Goal: Navigation & Orientation: Go to known website

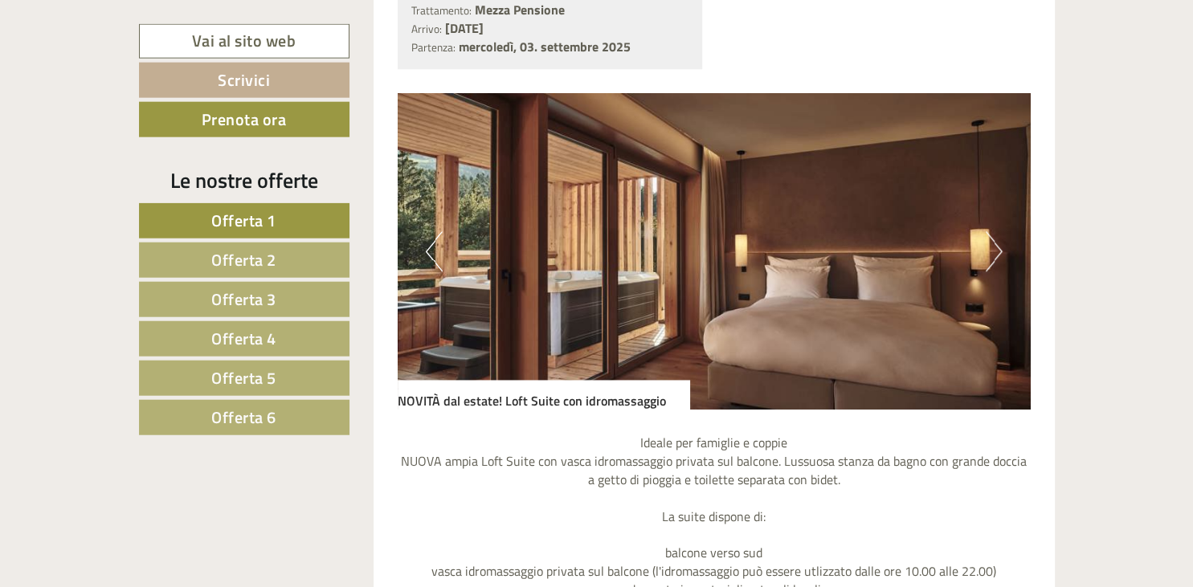
scroll to position [1102, 0]
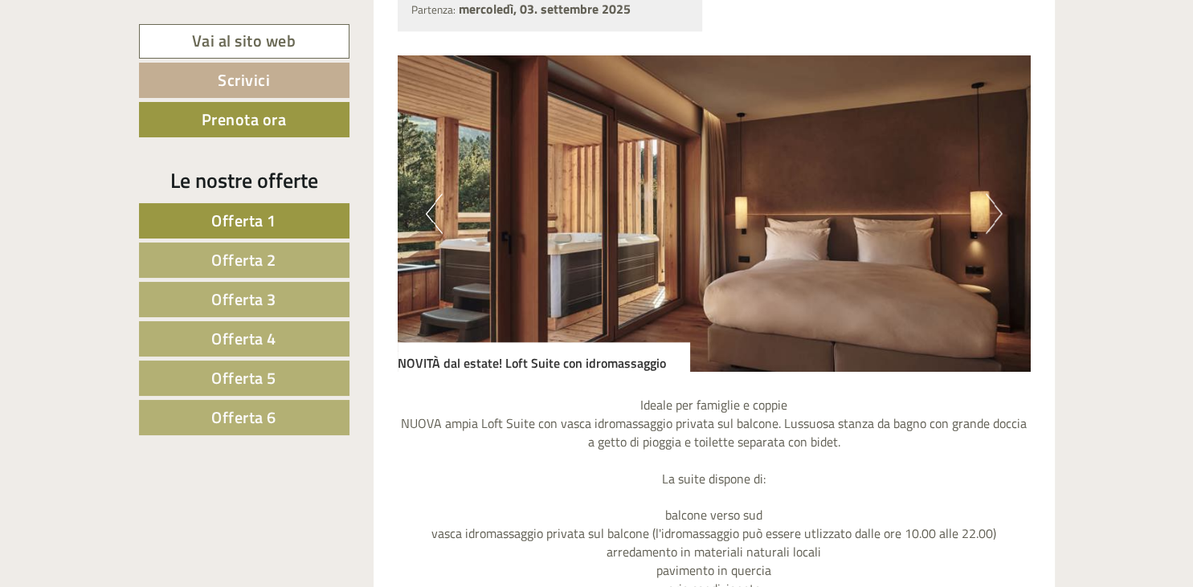
click at [995, 214] on button "Next" at bounding box center [994, 214] width 17 height 40
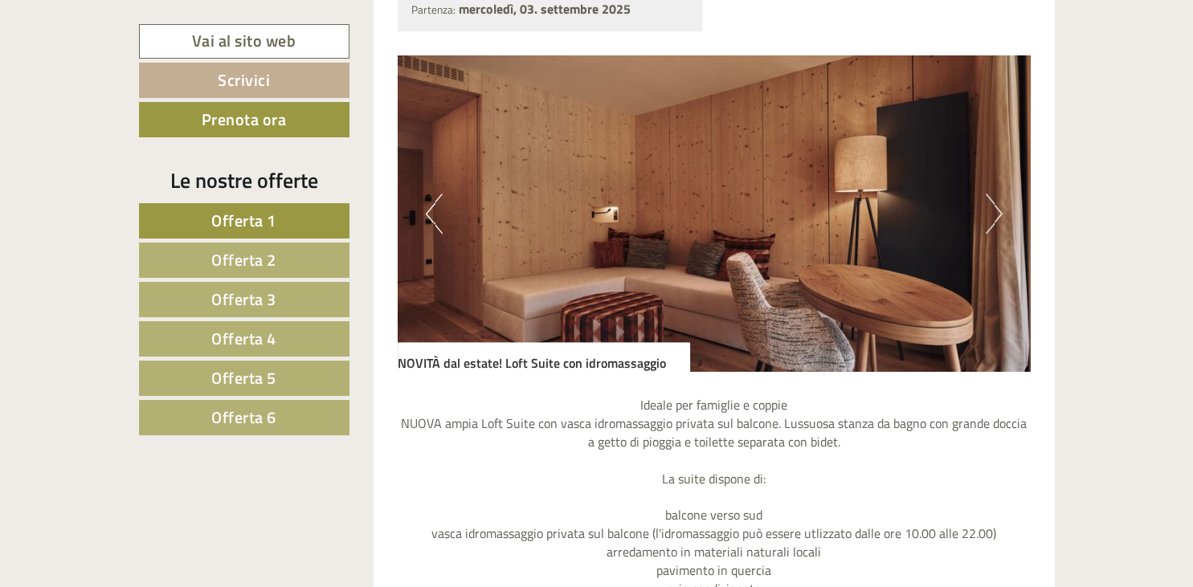
click at [995, 214] on button "Next" at bounding box center [994, 214] width 17 height 40
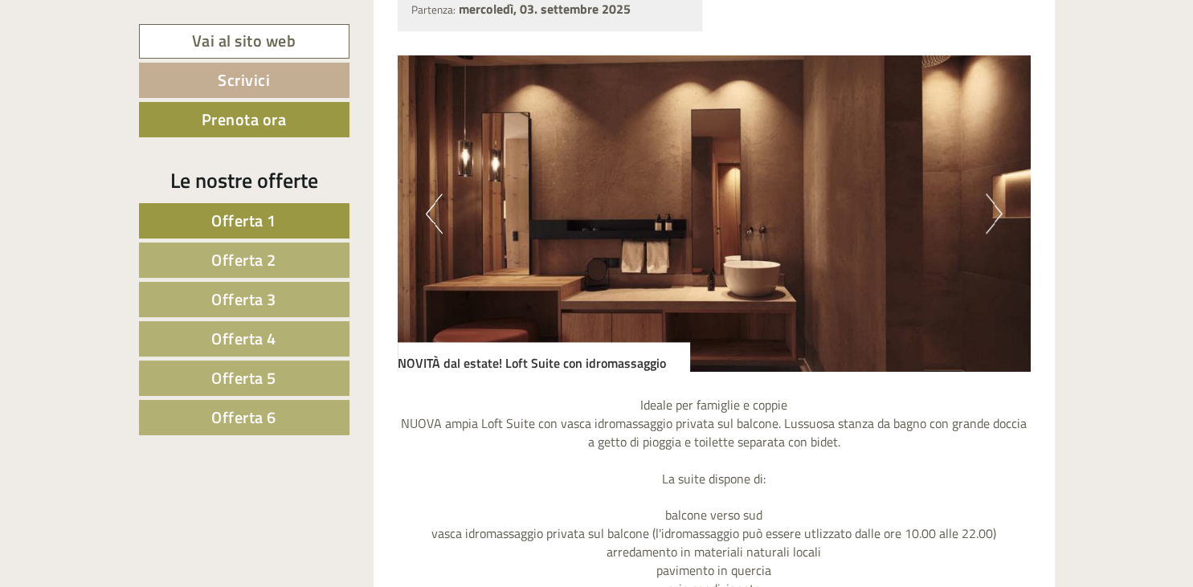
click at [995, 214] on button "Next" at bounding box center [994, 214] width 17 height 40
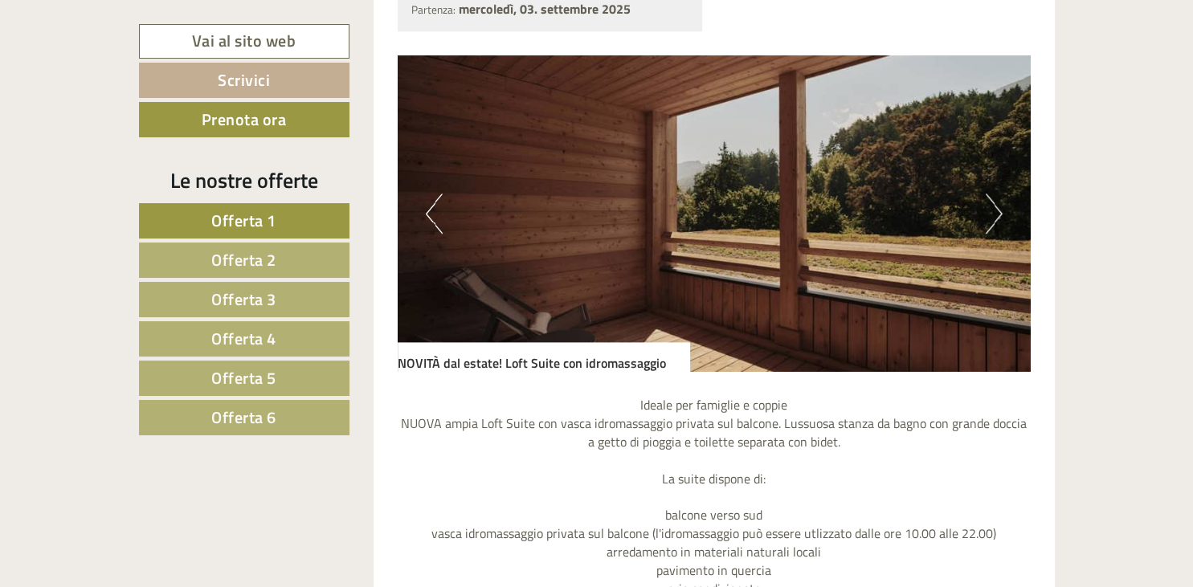
click at [995, 214] on button "Next" at bounding box center [994, 214] width 17 height 40
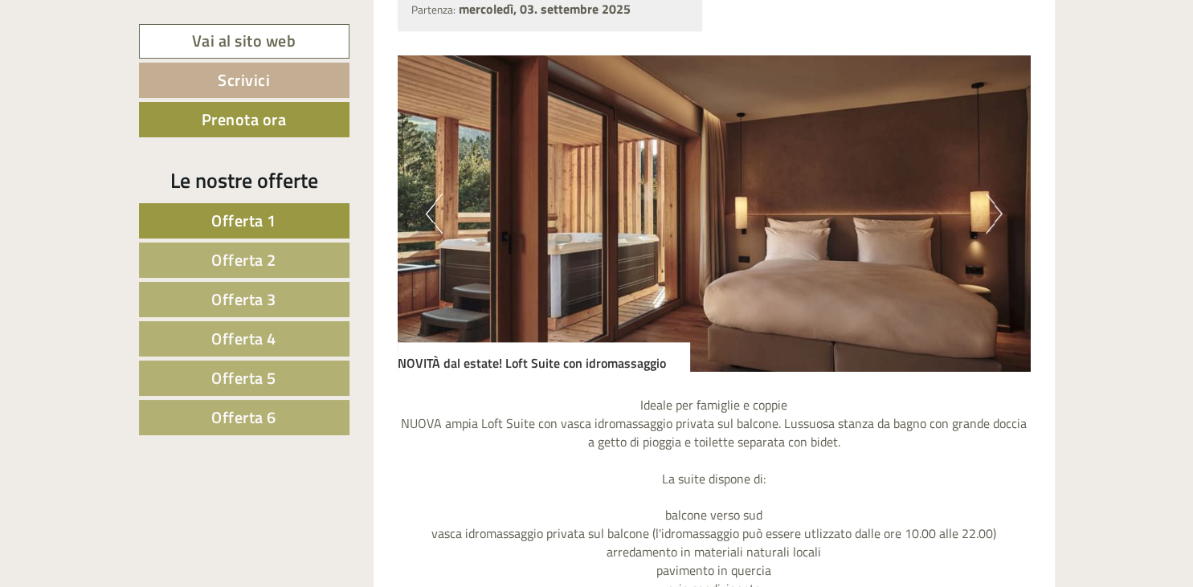
click at [995, 214] on button "Next" at bounding box center [994, 214] width 17 height 40
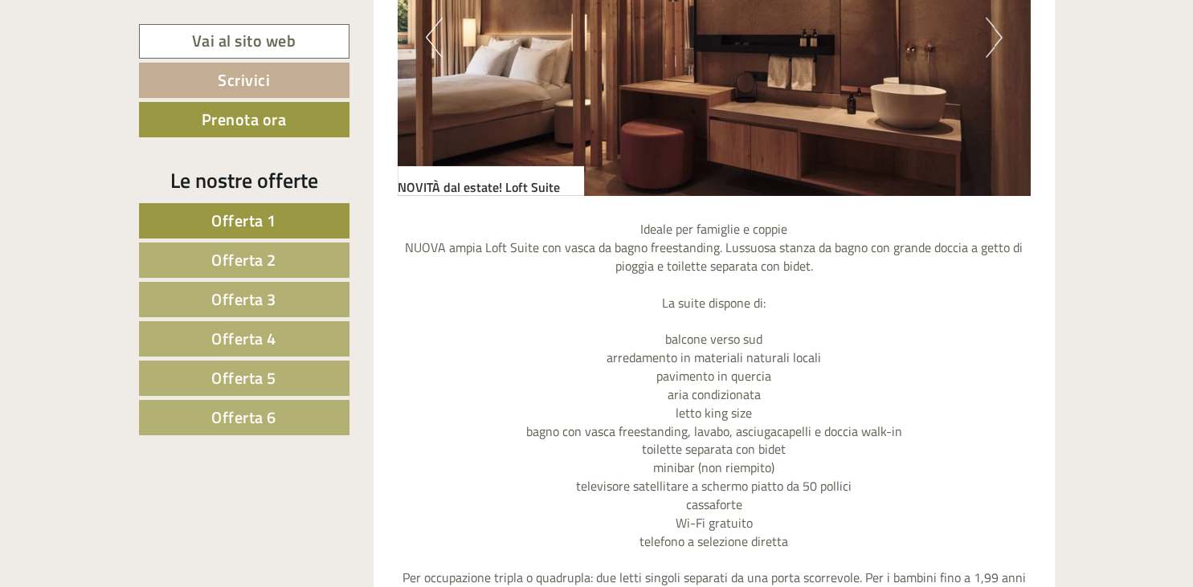
scroll to position [4156, 0]
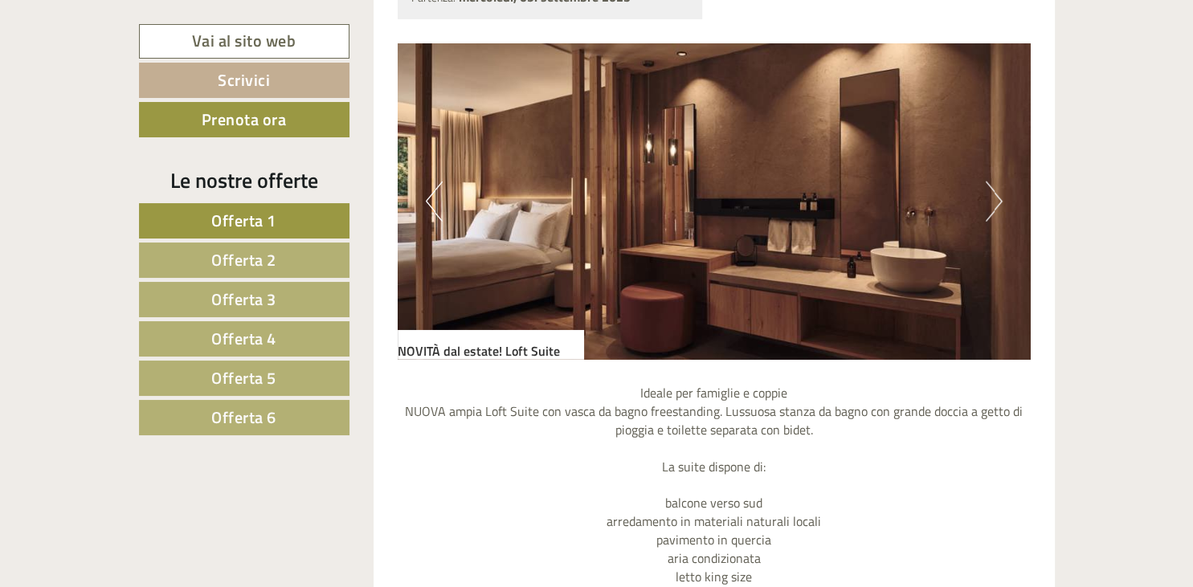
click at [993, 206] on button "Next" at bounding box center [994, 202] width 17 height 40
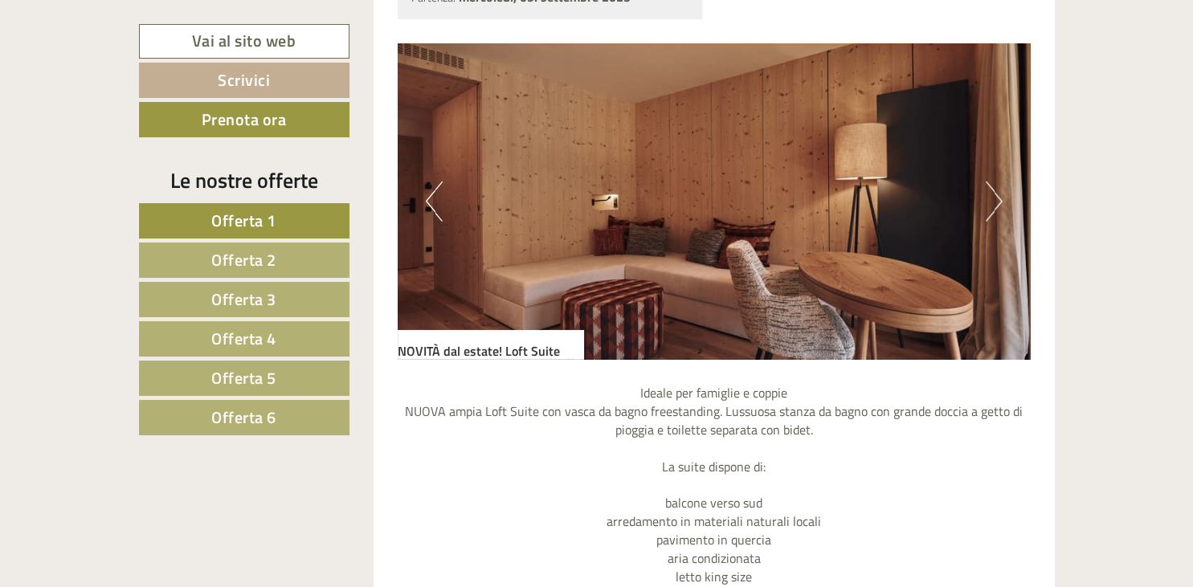
click at [993, 206] on button "Next" at bounding box center [994, 202] width 17 height 40
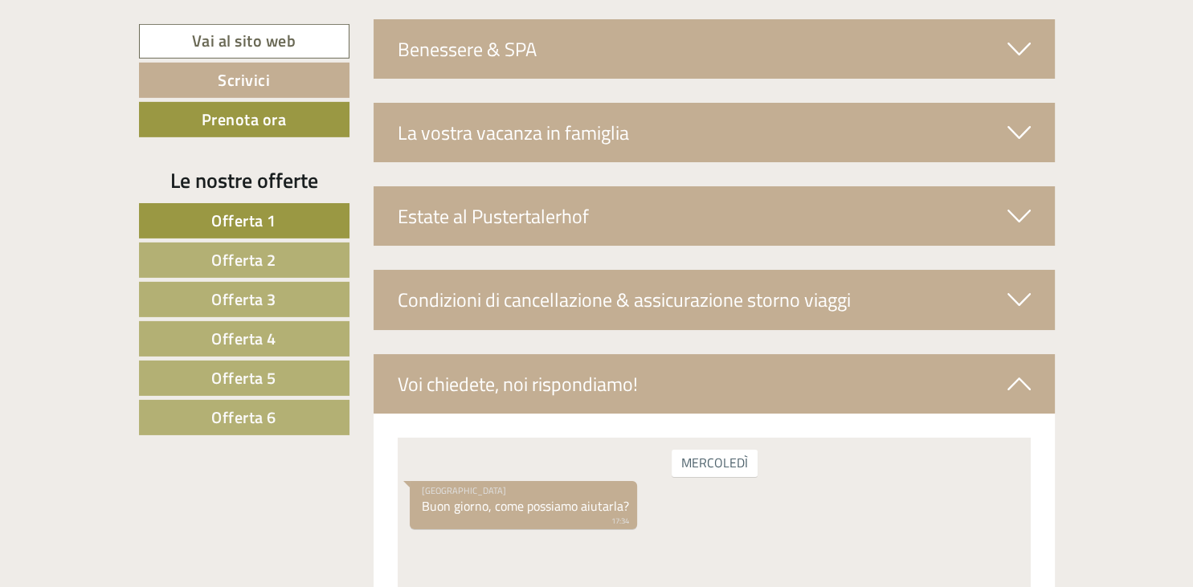
scroll to position [6276, 0]
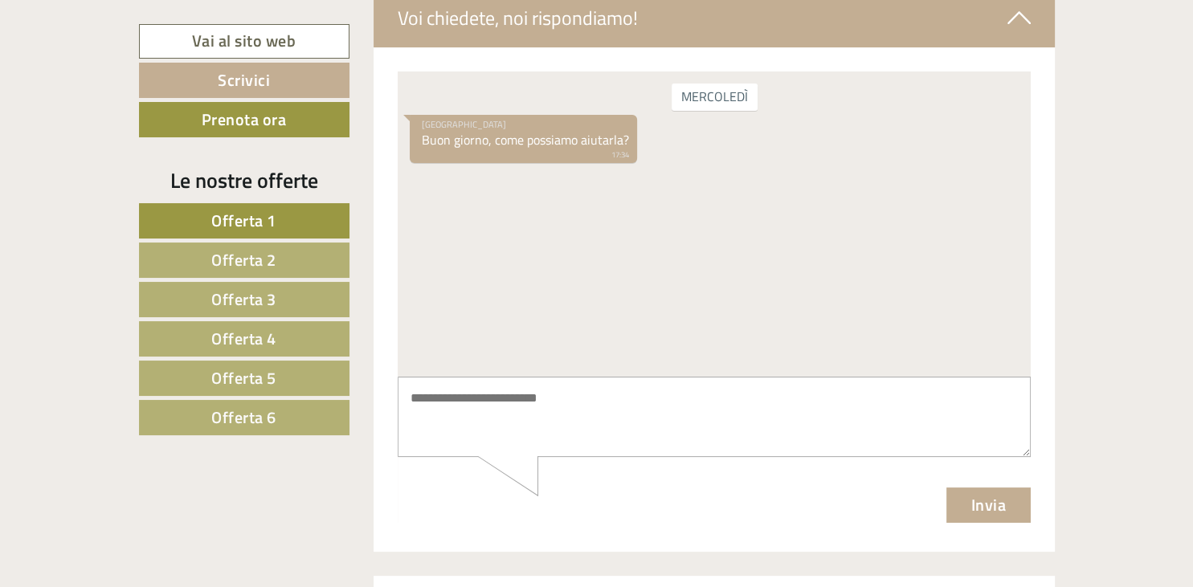
click at [286, 259] on link "Offerta 2" at bounding box center [244, 260] width 210 height 35
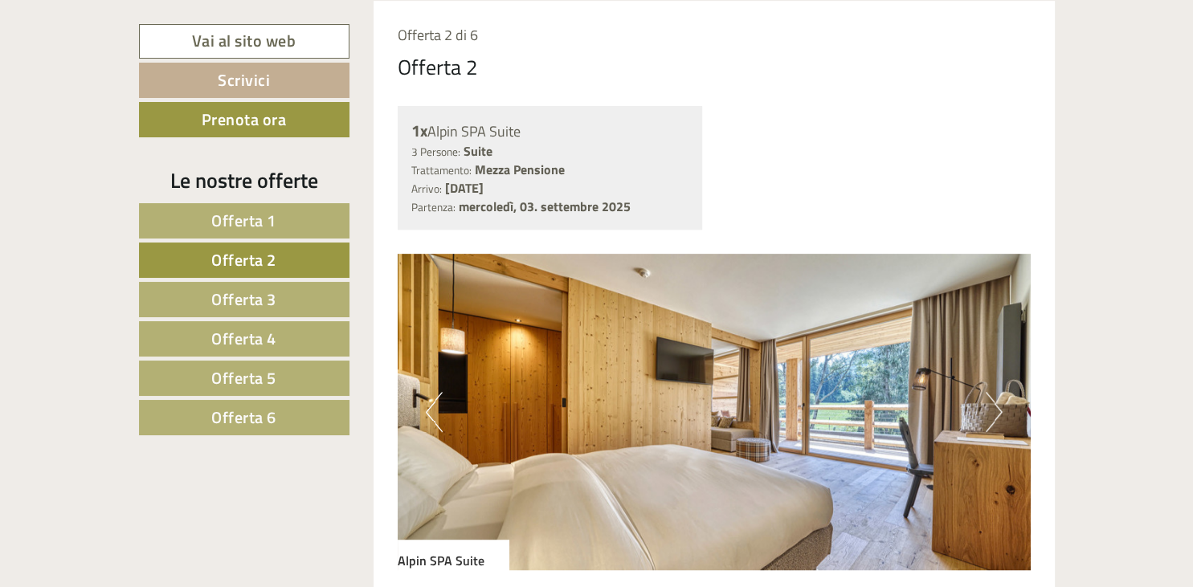
click at [281, 301] on link "Offerta 3" at bounding box center [244, 299] width 210 height 35
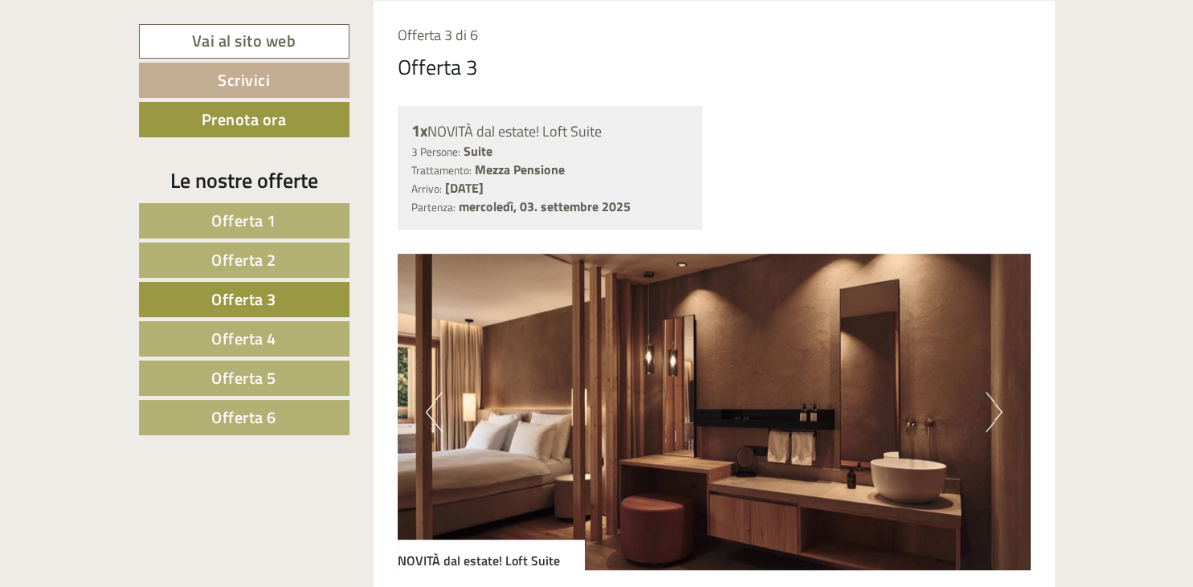
click at [288, 339] on link "Offerta 4" at bounding box center [244, 338] width 210 height 35
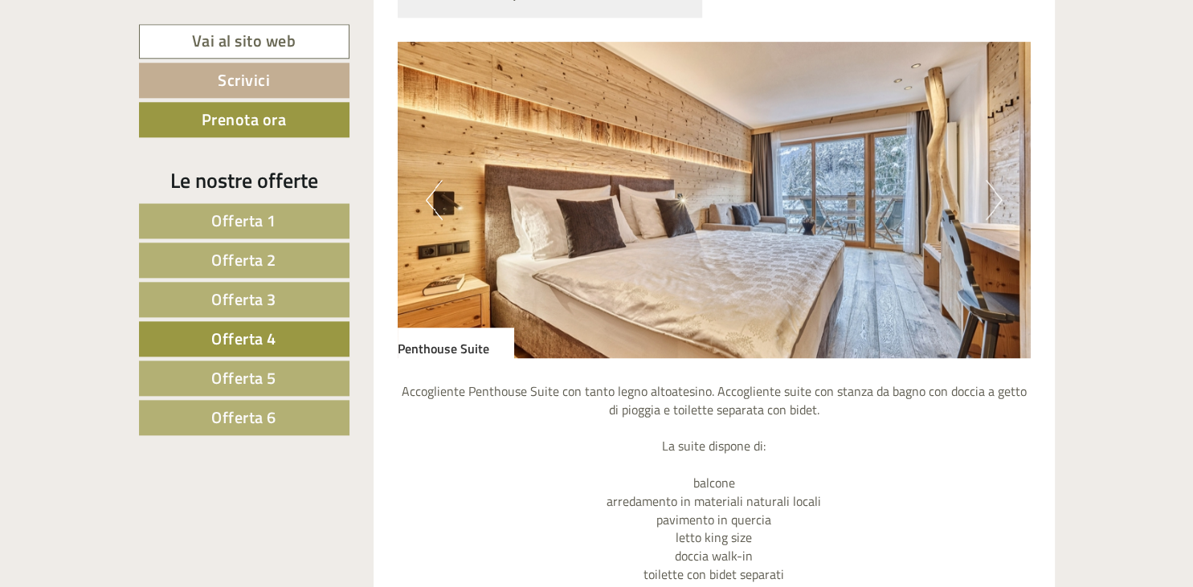
scroll to position [1054, 0]
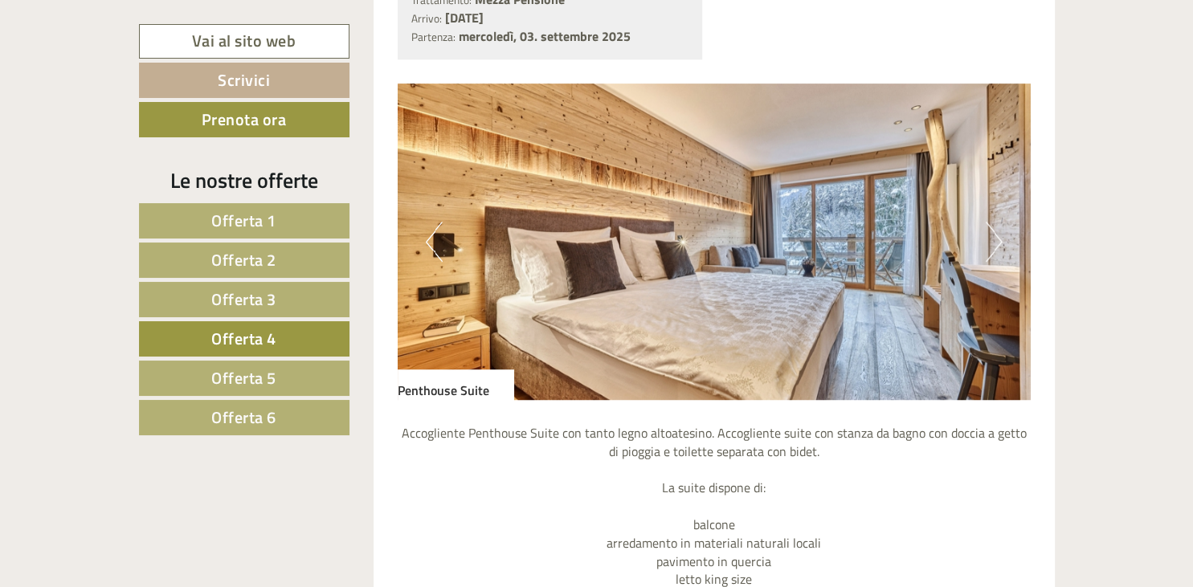
click at [994, 251] on button "Next" at bounding box center [994, 242] width 17 height 40
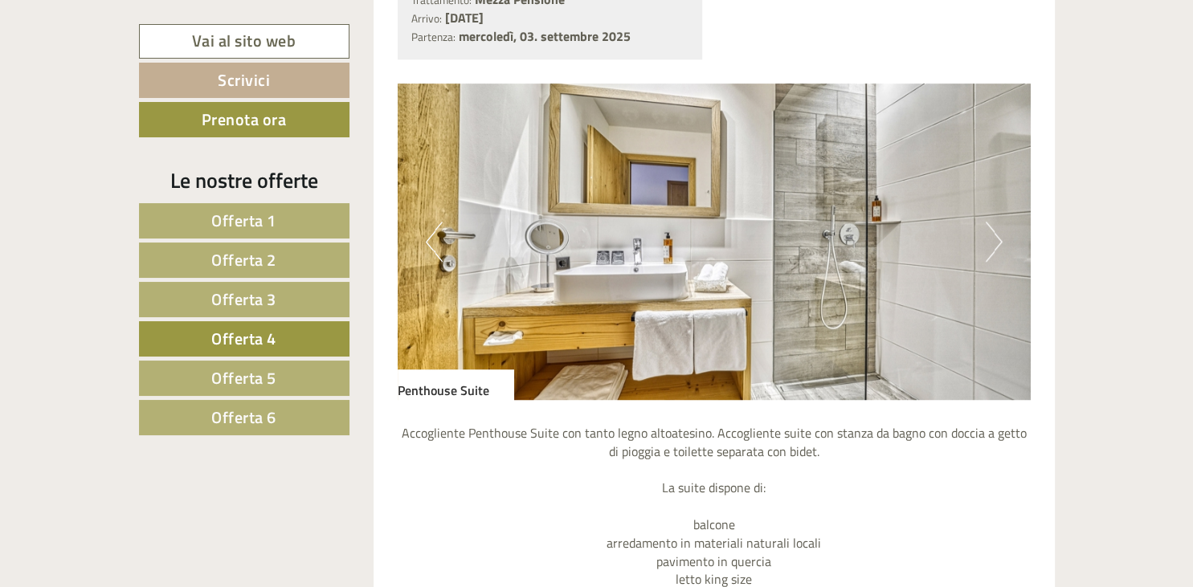
click at [994, 251] on button "Next" at bounding box center [994, 242] width 17 height 40
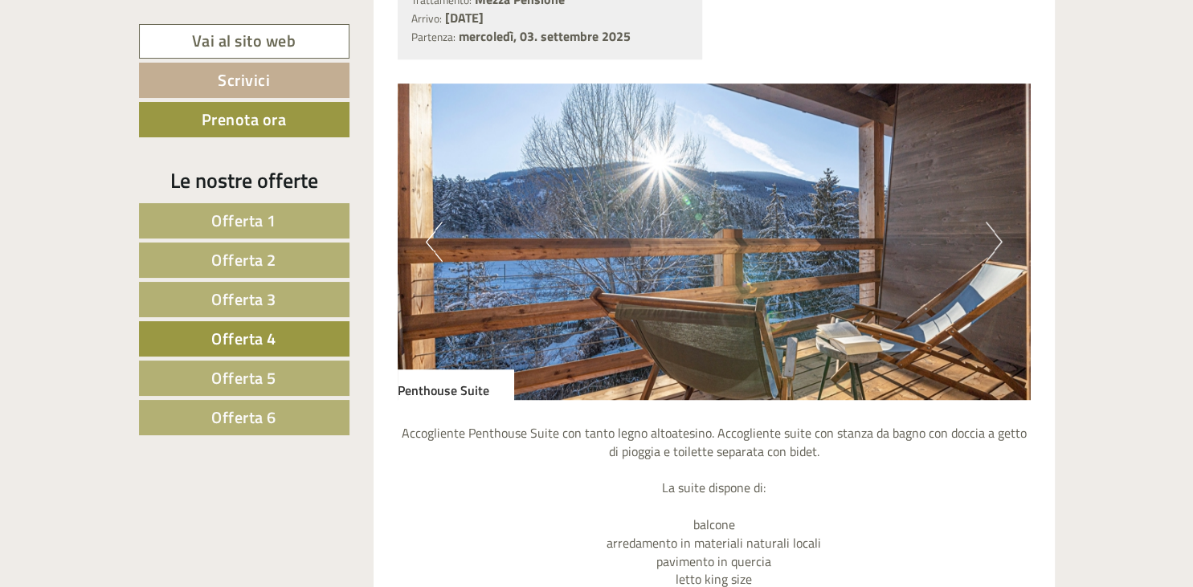
click at [994, 251] on button "Next" at bounding box center [994, 242] width 17 height 40
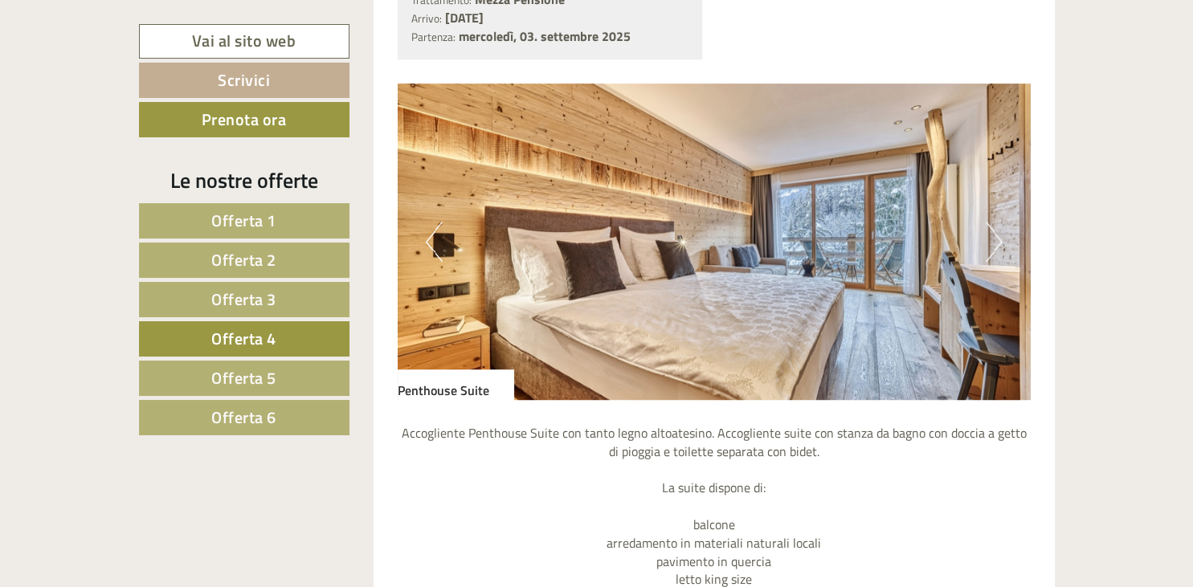
click at [994, 251] on button "Next" at bounding box center [994, 242] width 17 height 40
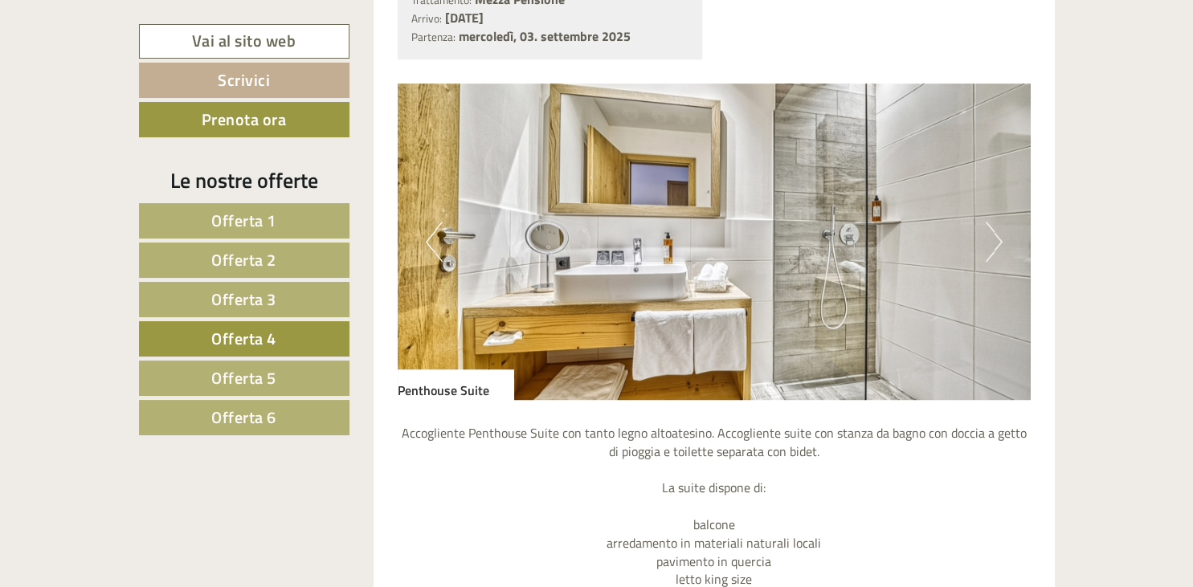
click at [994, 251] on button "Next" at bounding box center [994, 242] width 17 height 40
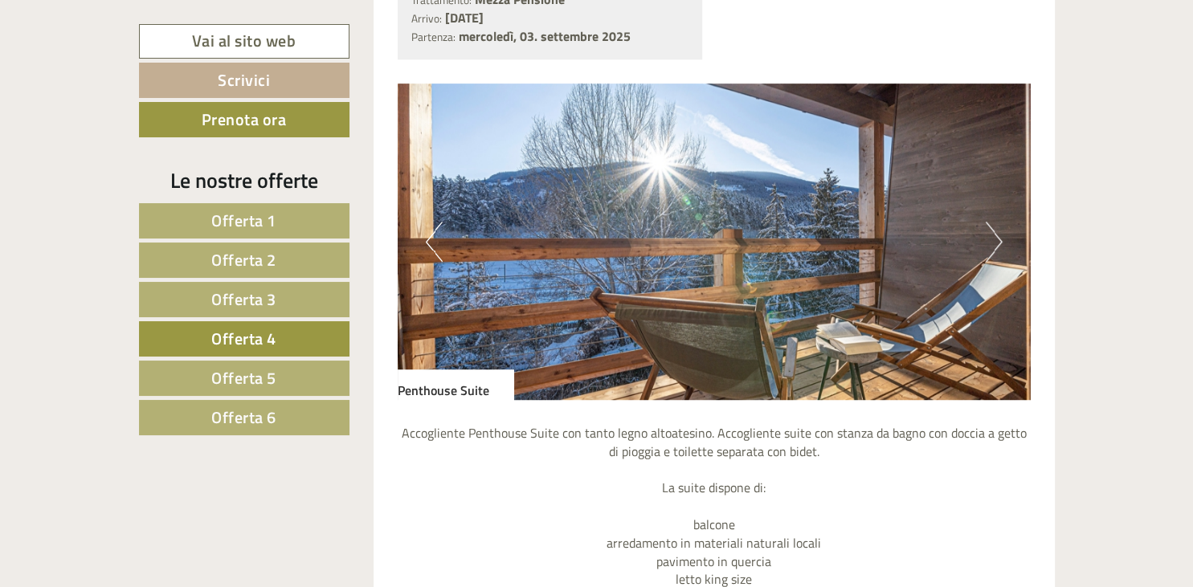
click at [994, 251] on button "Next" at bounding box center [994, 242] width 17 height 40
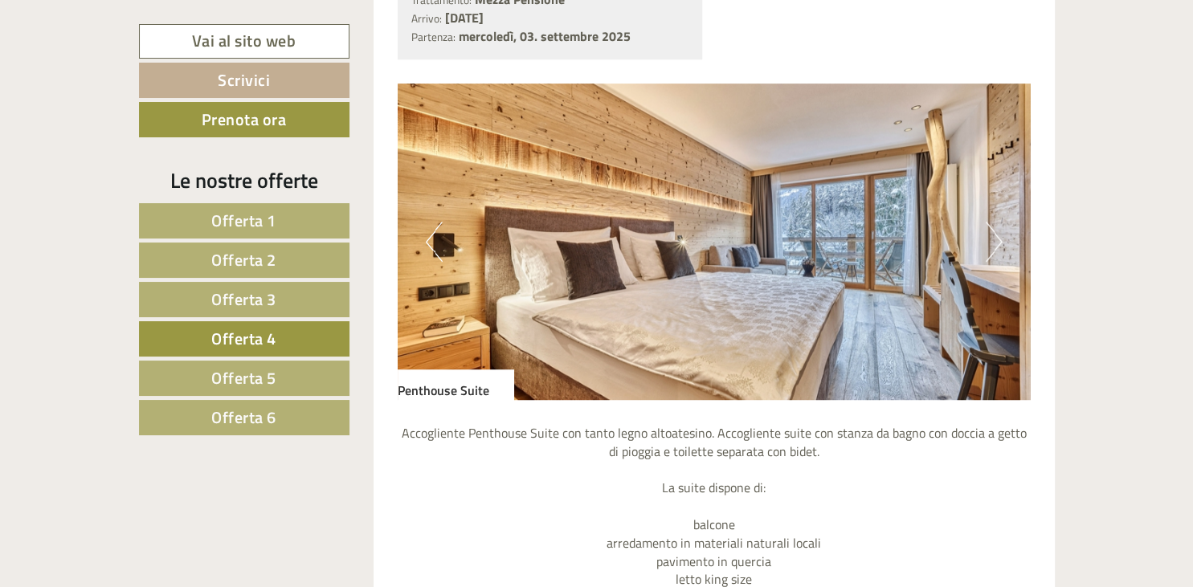
click at [994, 251] on button "Next" at bounding box center [994, 242] width 17 height 40
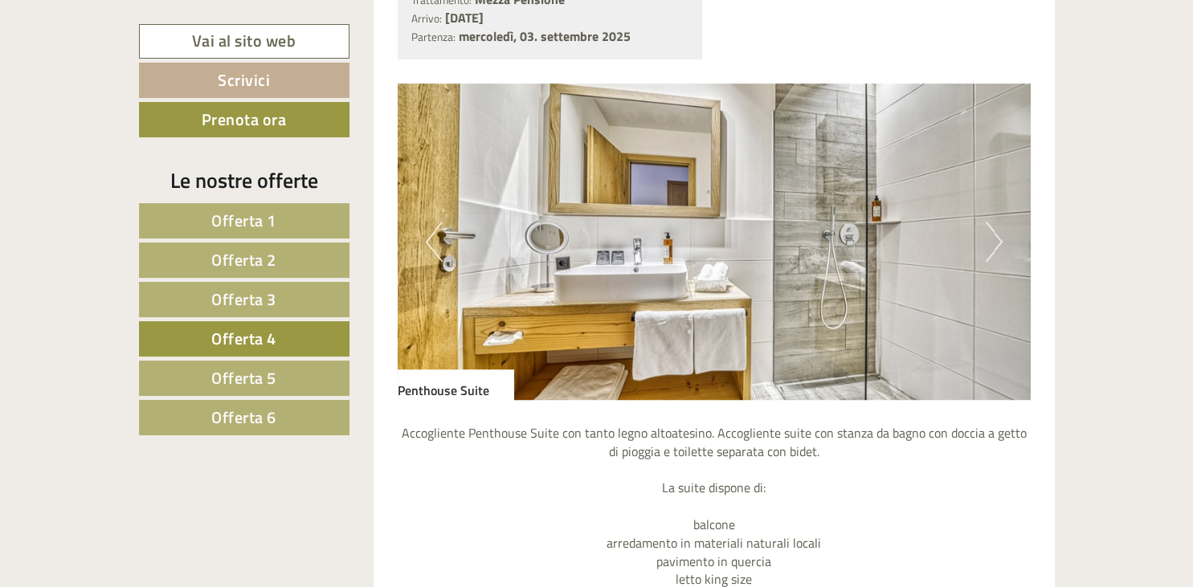
click at [994, 248] on button "Next" at bounding box center [994, 242] width 17 height 40
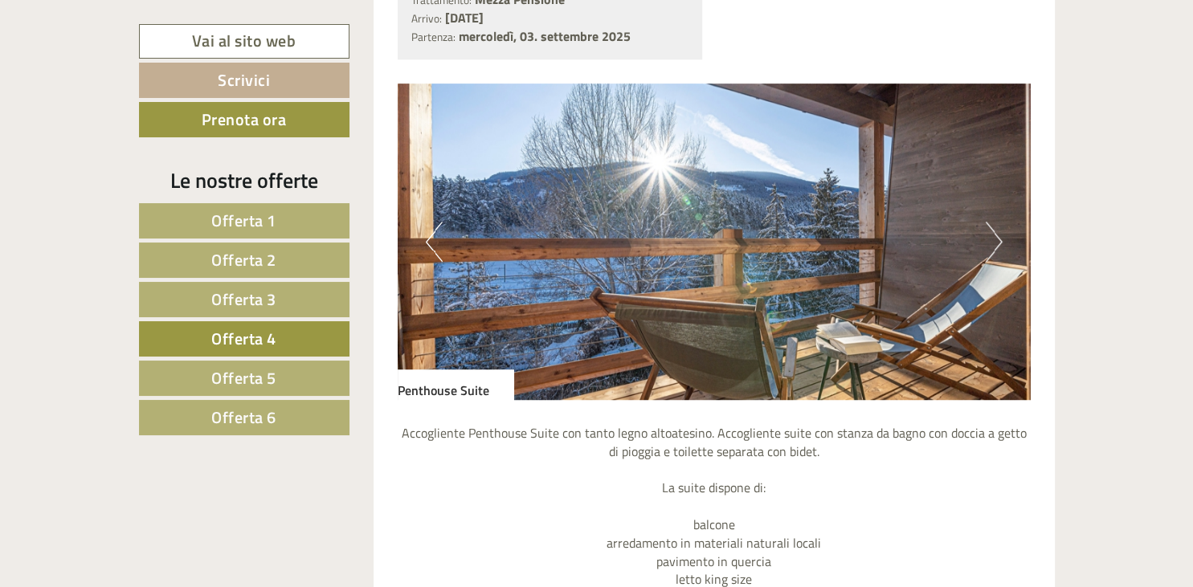
click at [994, 248] on button "Next" at bounding box center [994, 242] width 17 height 40
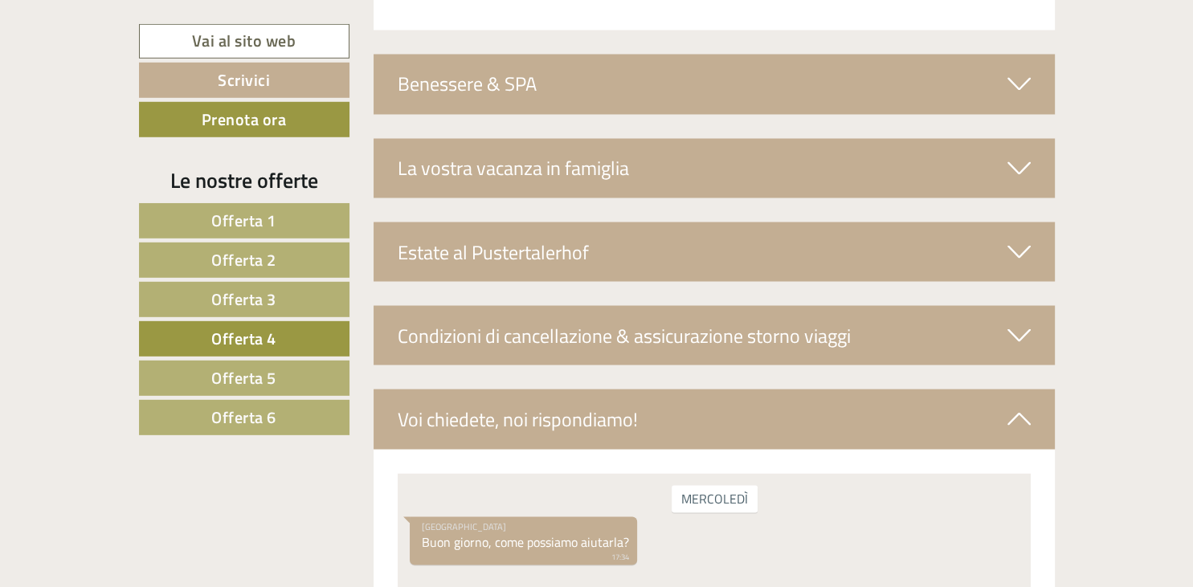
scroll to position [2920, 0]
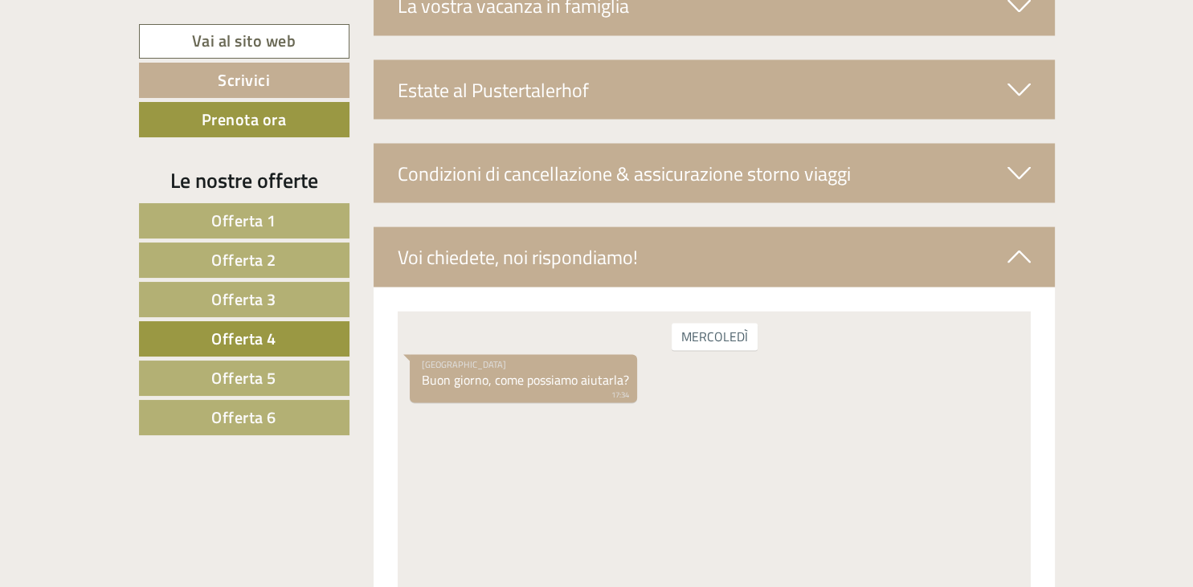
click at [227, 378] on span "Offerta 5" at bounding box center [243, 377] width 65 height 25
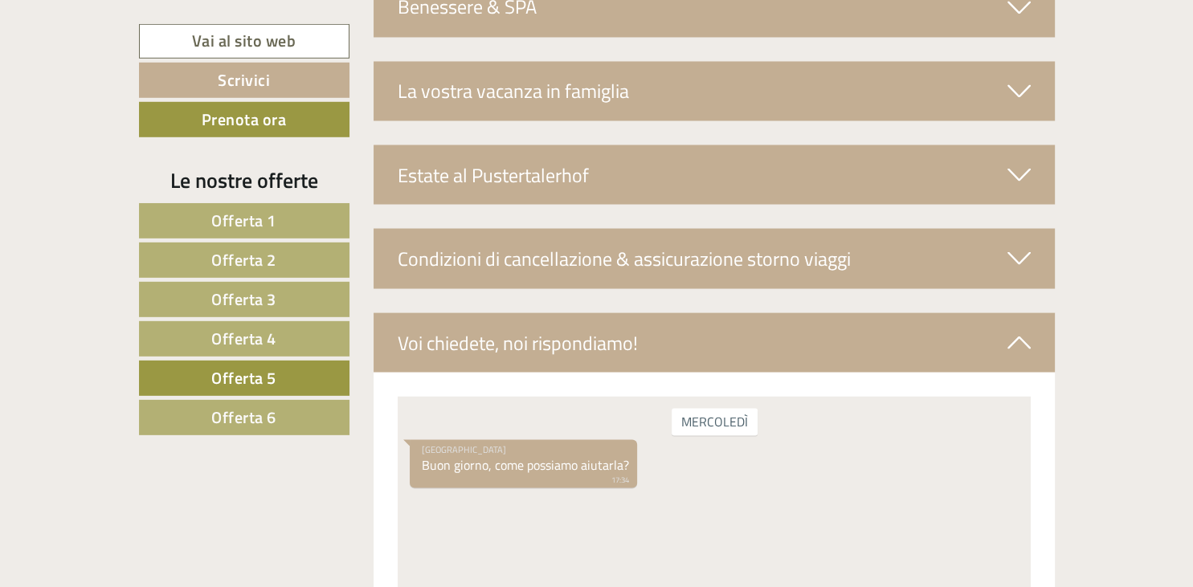
scroll to position [2835, 0]
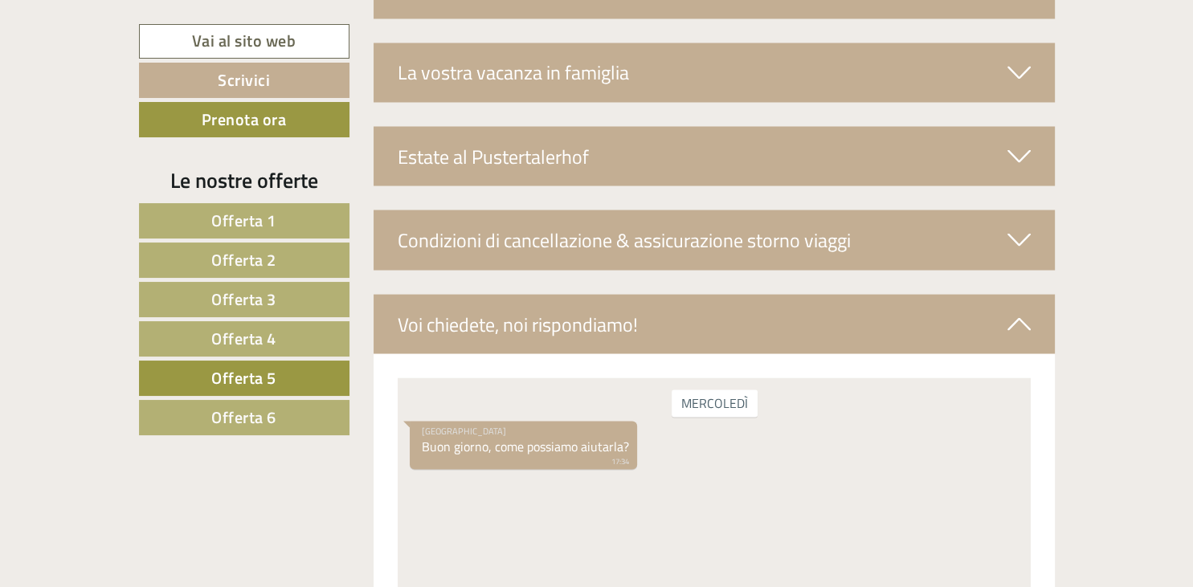
click at [618, 74] on div "La vostra vacanza in famiglia" at bounding box center [713, 72] width 681 height 59
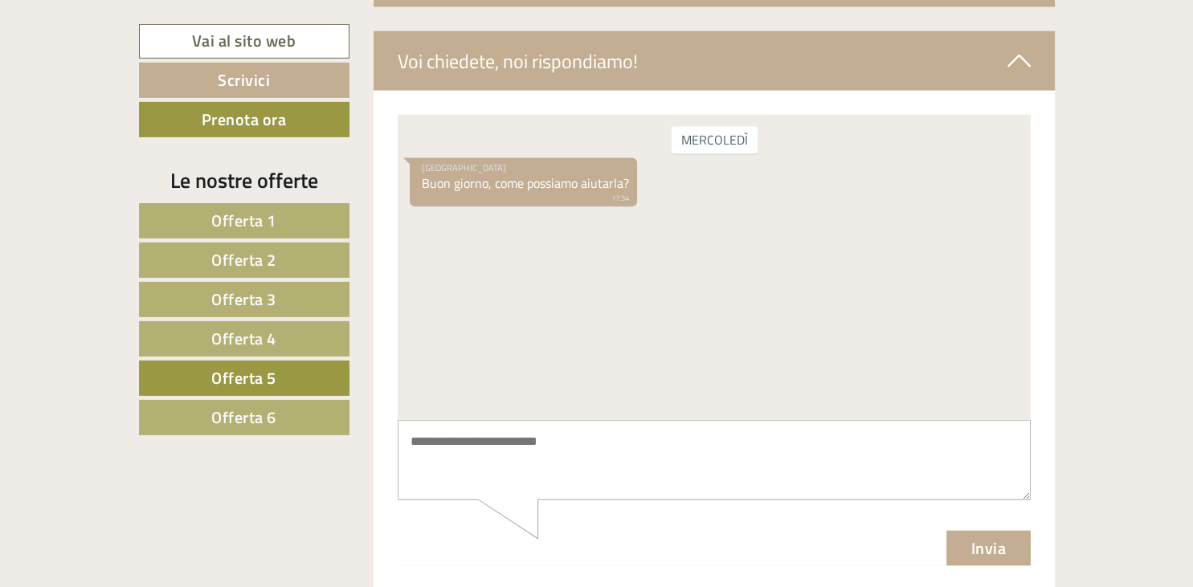
scroll to position [3598, 0]
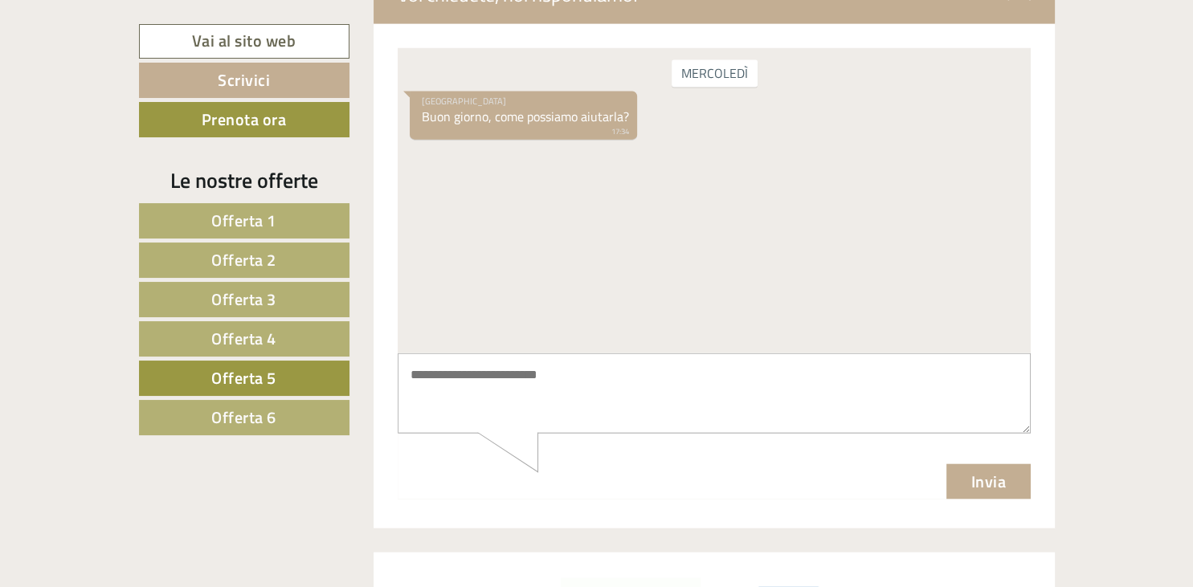
click at [243, 416] on span "Offerta 6" at bounding box center [243, 417] width 65 height 25
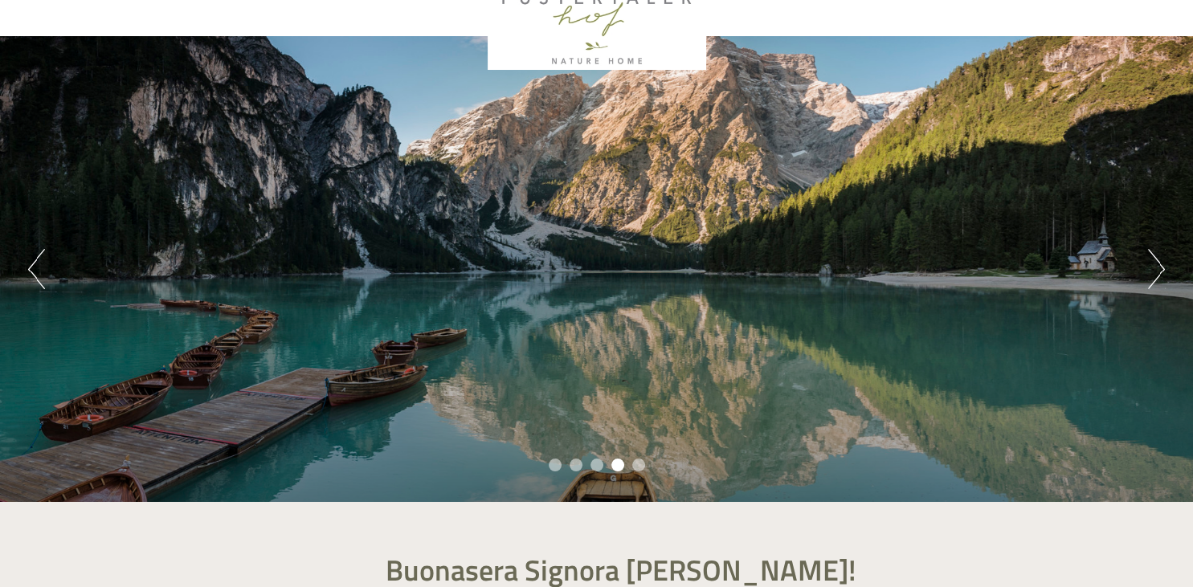
scroll to position [0, 0]
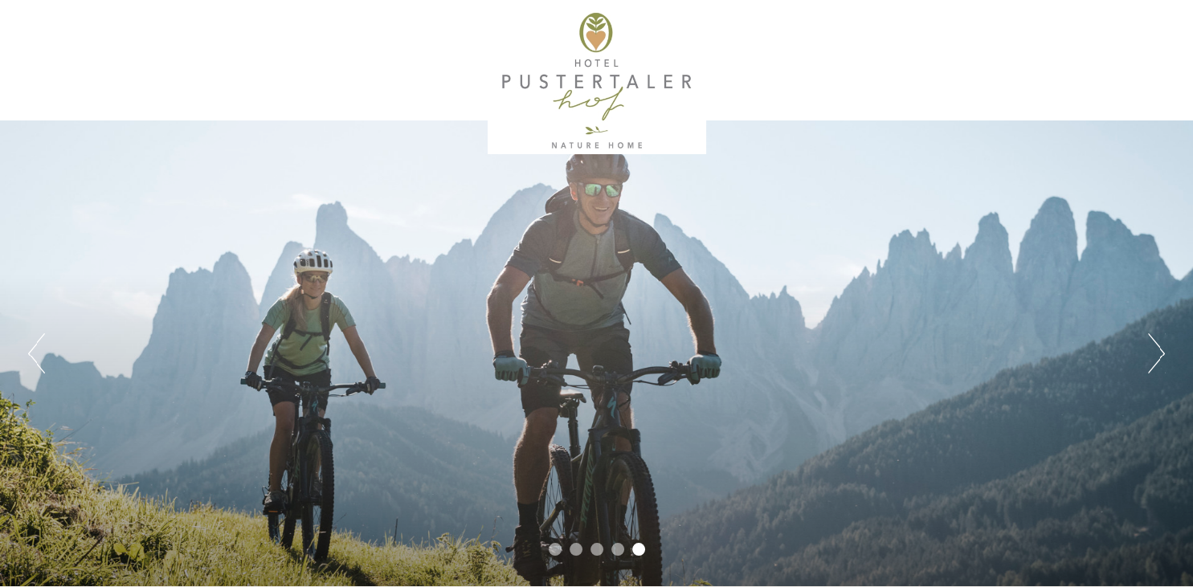
click at [1165, 355] on div "Previous Next 1 2 3 4 5" at bounding box center [596, 353] width 1193 height 466
click at [1153, 363] on button "Next" at bounding box center [1156, 353] width 17 height 40
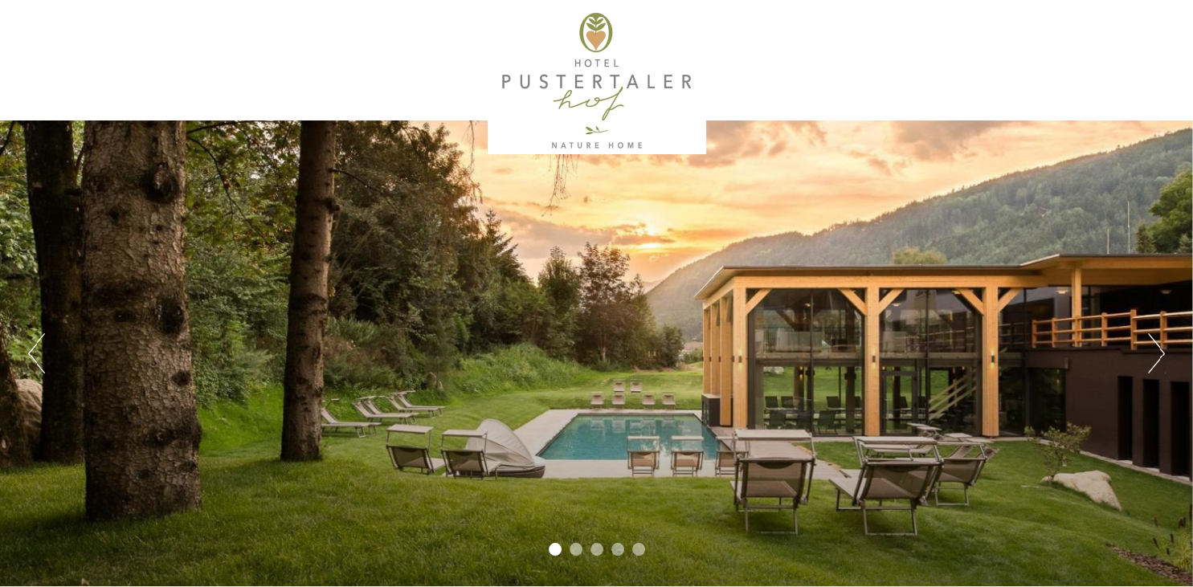
click at [1153, 363] on button "Next" at bounding box center [1156, 353] width 17 height 40
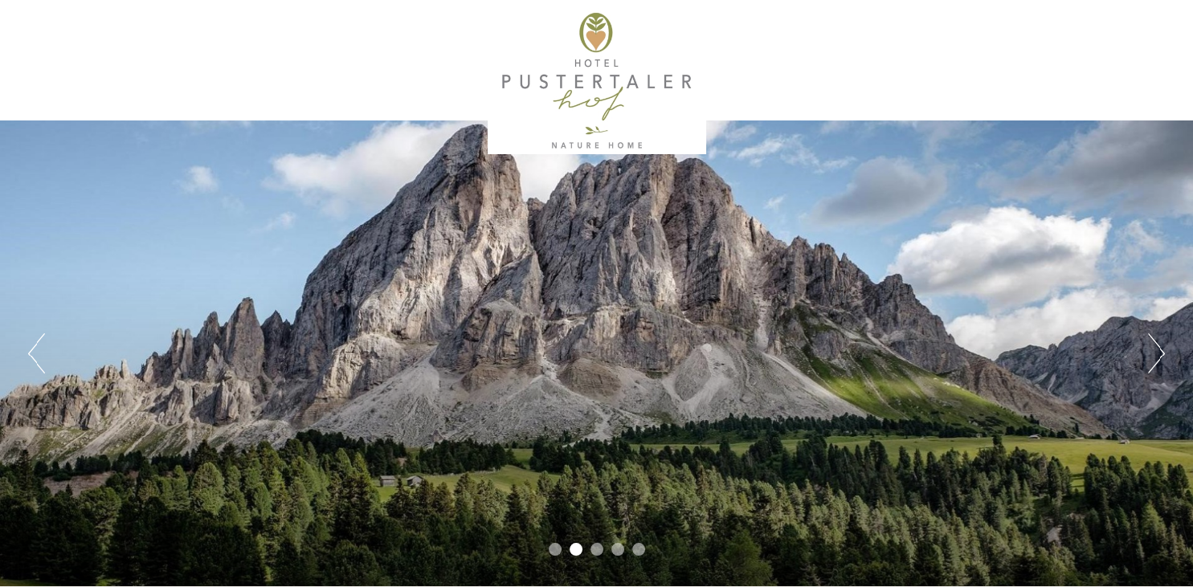
click at [1153, 363] on button "Next" at bounding box center [1156, 353] width 17 height 40
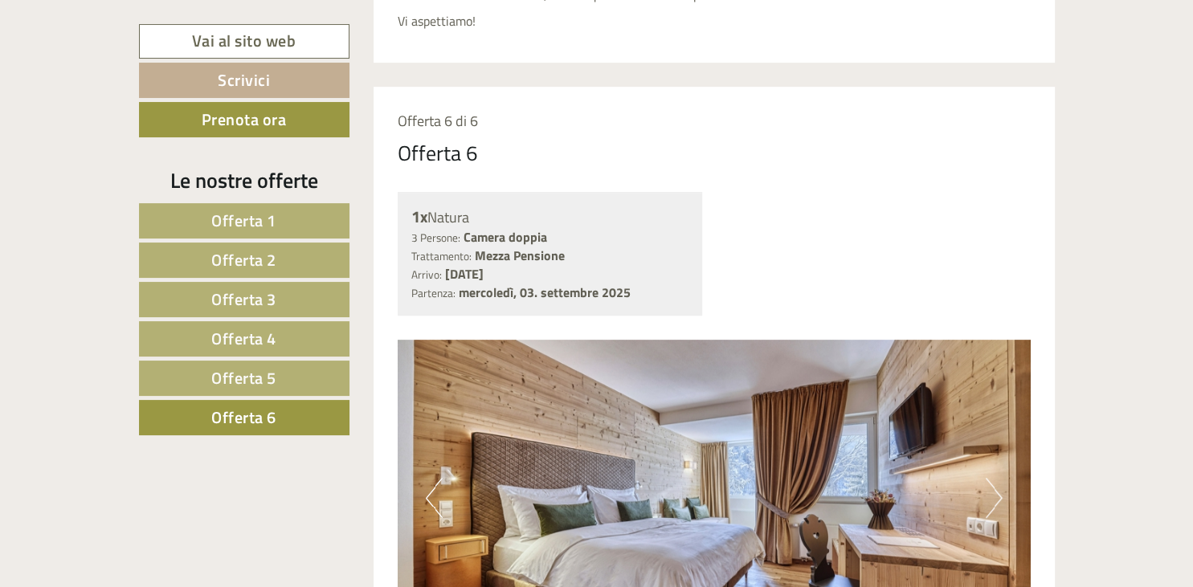
scroll to position [508, 0]
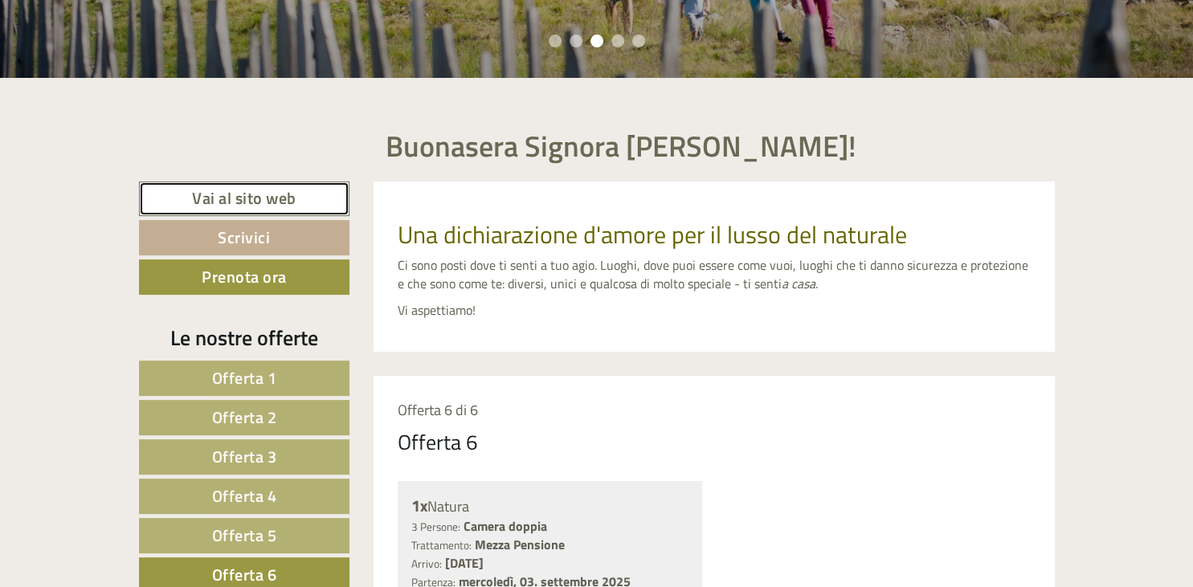
click at [259, 194] on link "Vai al sito web" at bounding box center [244, 199] width 211 height 35
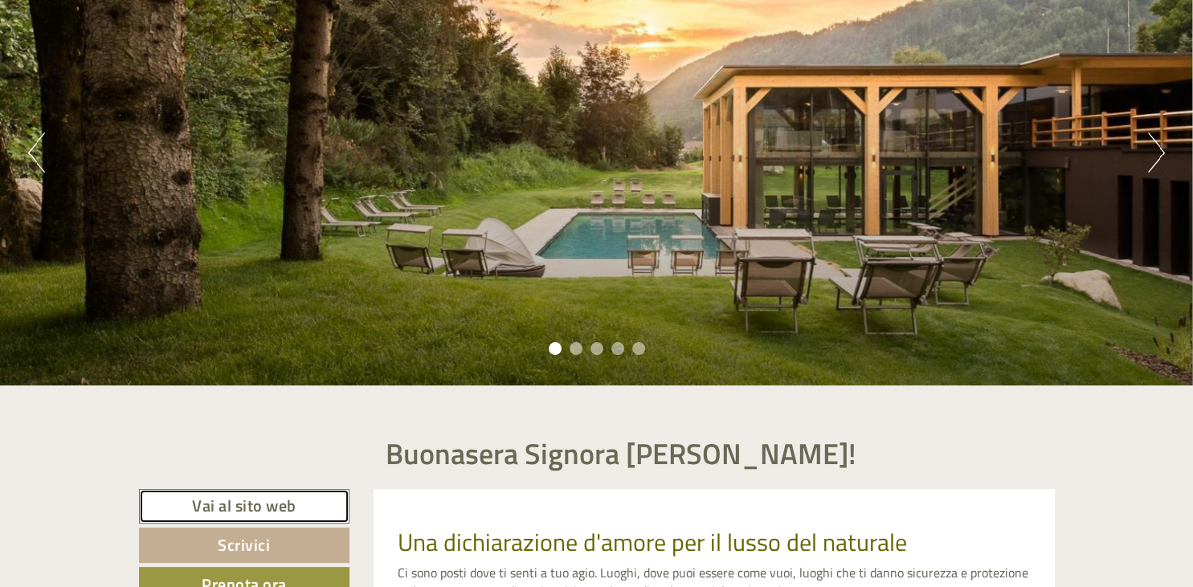
scroll to position [169, 0]
